Goal: Ask a question

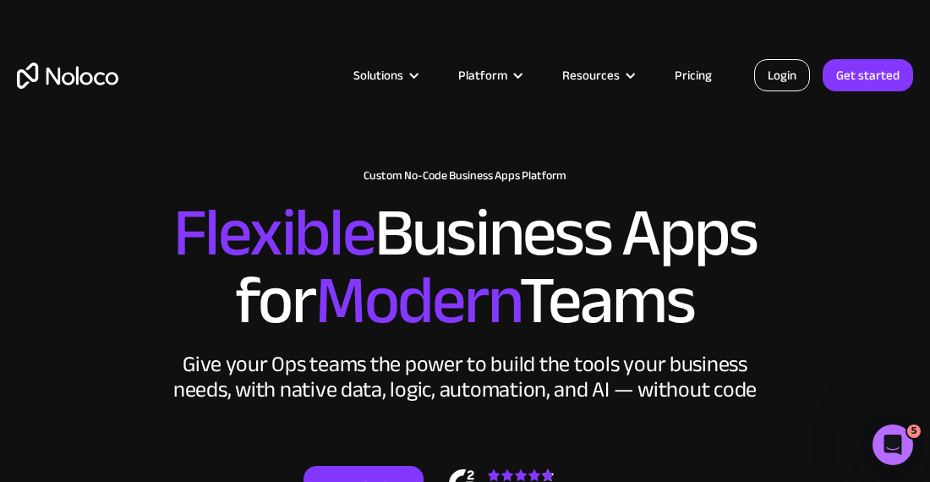
click at [775, 78] on link "Login" at bounding box center [782, 75] width 56 height 32
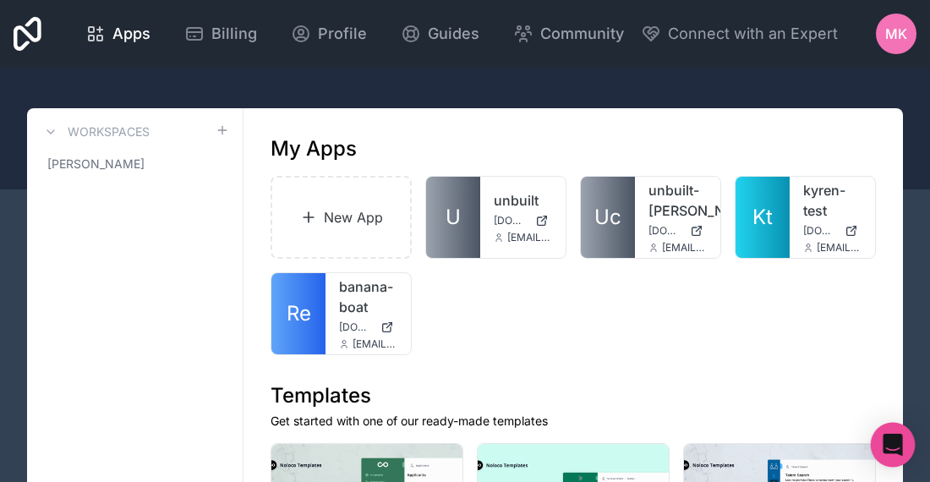
click at [896, 442] on icon "Open Intercom Messenger" at bounding box center [892, 445] width 19 height 22
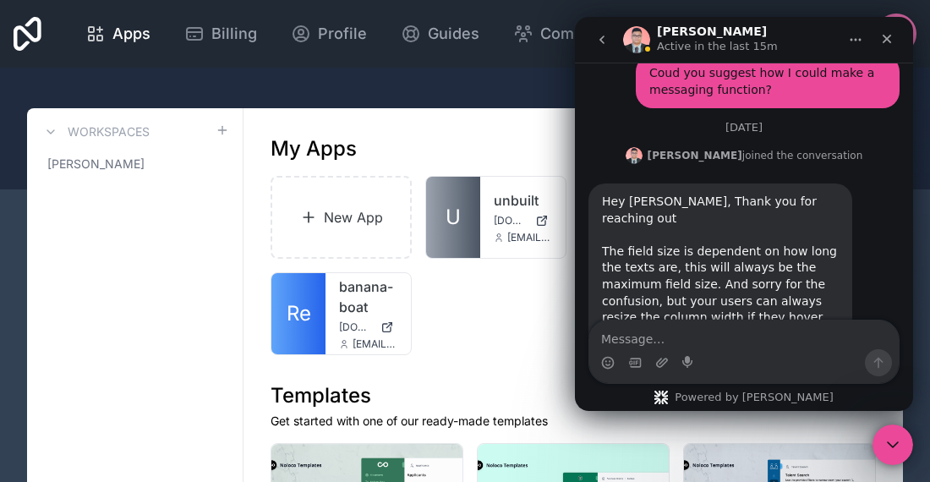
scroll to position [4738, 0]
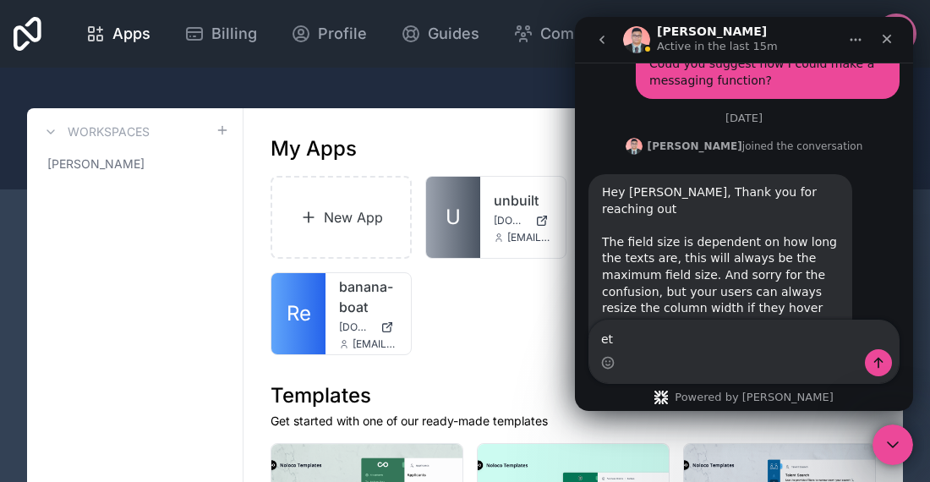
type textarea "e"
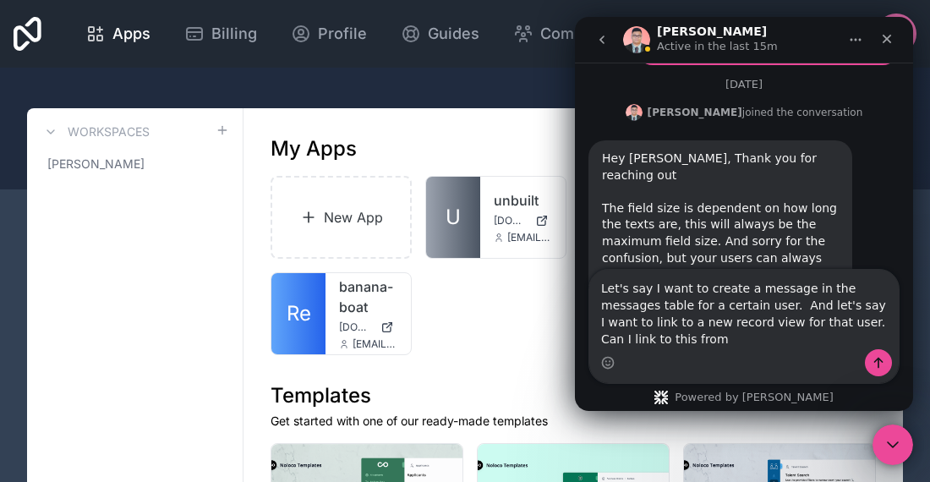
scroll to position [4788, 0]
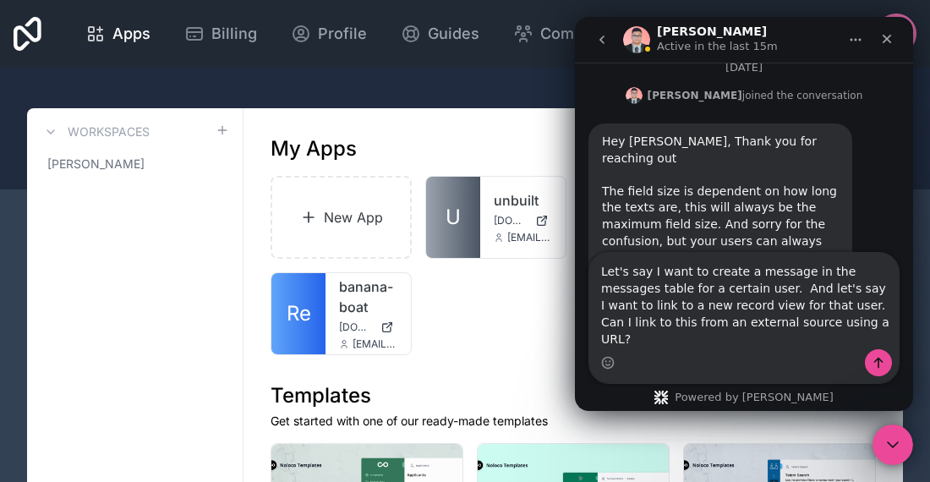
type textarea "Let's say I want to create a message in the messages table for a certain user. …"
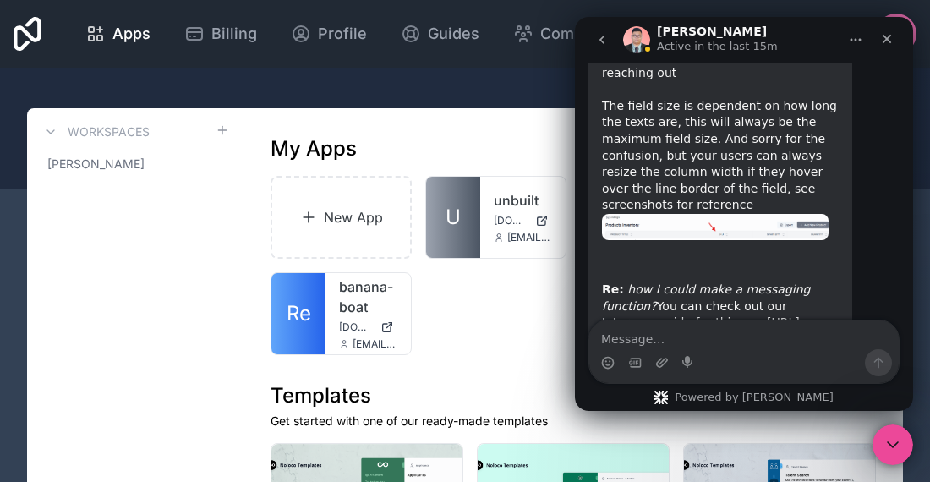
scroll to position [4877, 0]
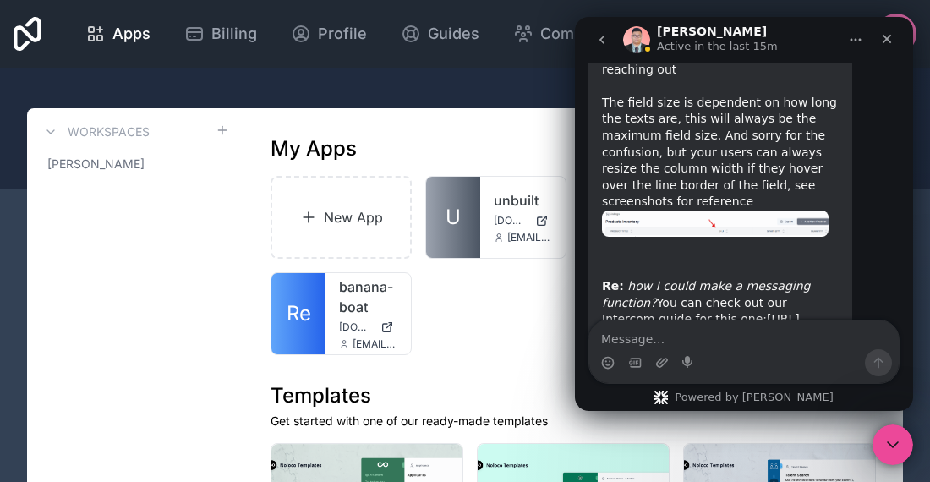
drag, startPoint x: 762, startPoint y: 281, endPoint x: 650, endPoint y: 222, distance: 126.3
copy div "Let's say I want to create a message in the messages table for a certain user. …"
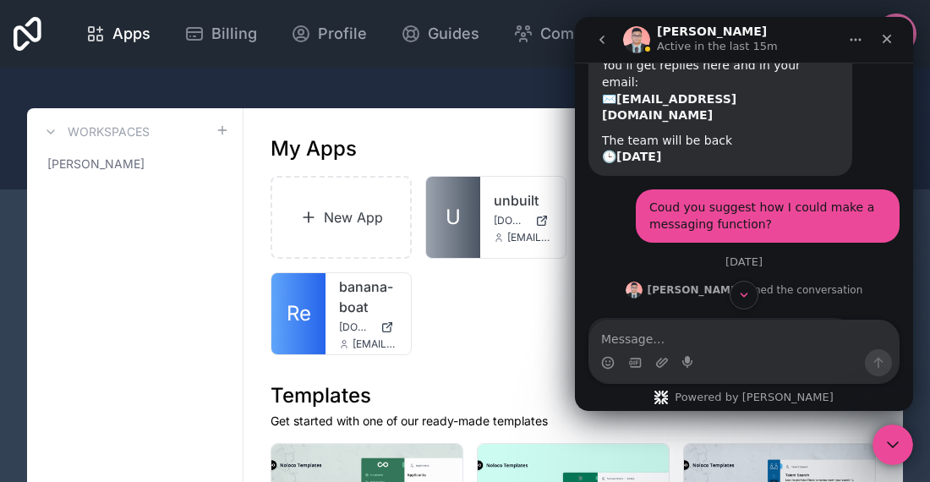
scroll to position [4598, 0]
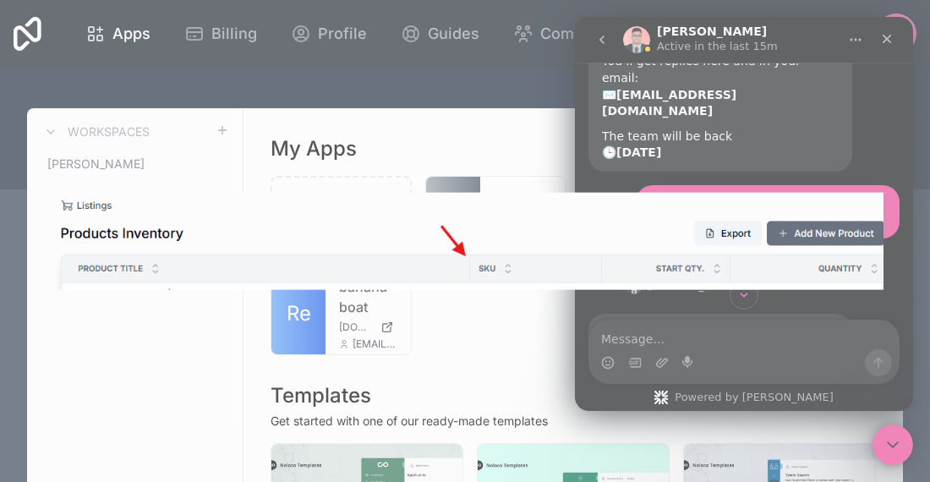
scroll to position [0, 0]
click at [847, 118] on div "Intercom messenger" at bounding box center [465, 241] width 930 height 482
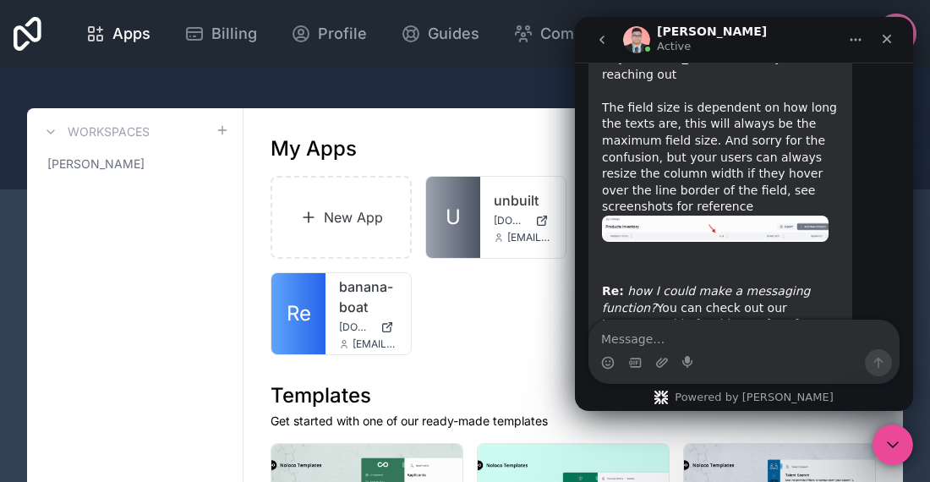
scroll to position [4877, 0]
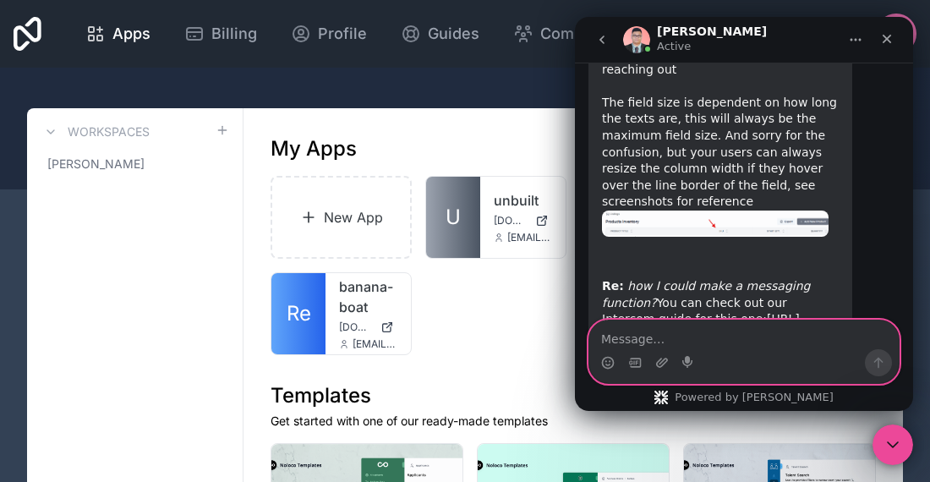
click at [620, 337] on textarea "Message…" at bounding box center [743, 334] width 309 height 29
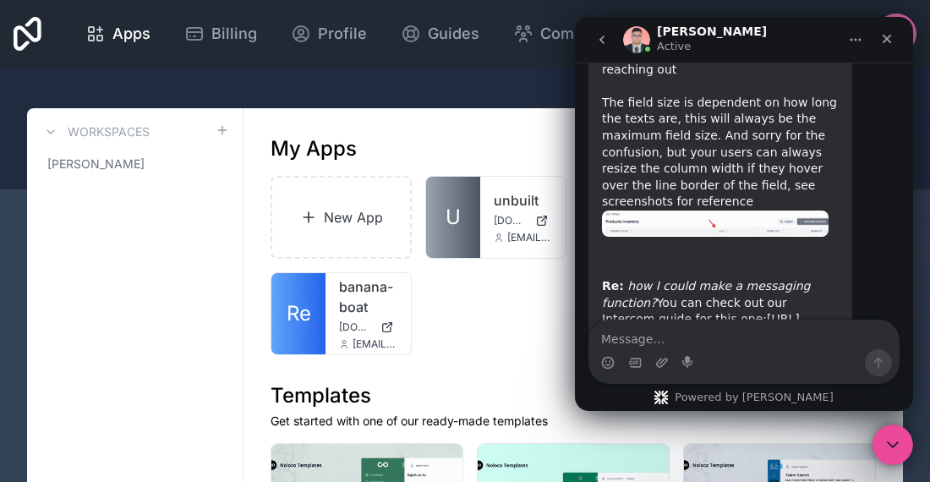
click at [604, 41] on icon "go back" at bounding box center [602, 40] width 14 height 14
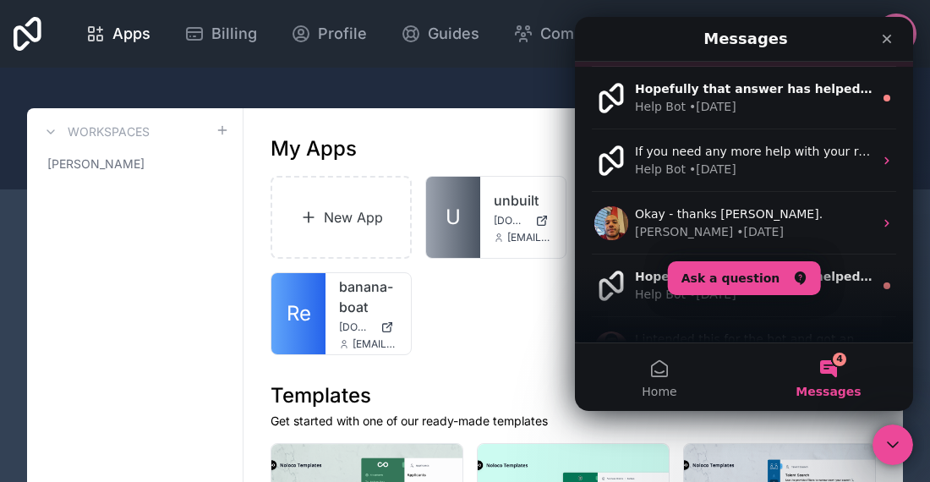
scroll to position [186, 0]
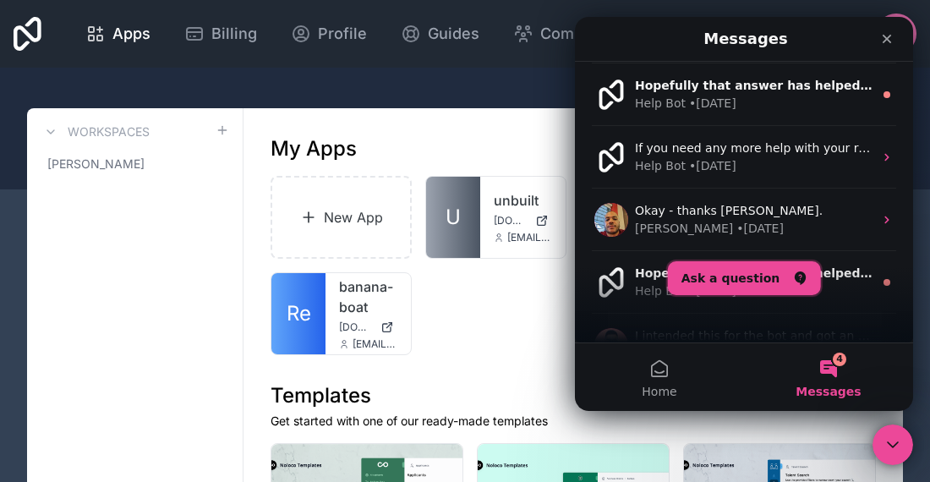
click at [706, 276] on button "Ask a question" at bounding box center [744, 278] width 153 height 34
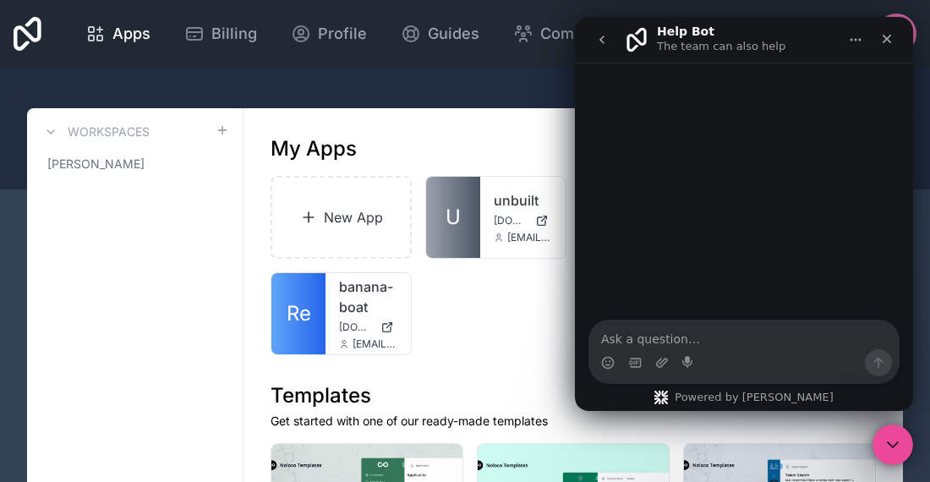
type textarea "Let's say I want to create a message in the messages table for a certain user. …"
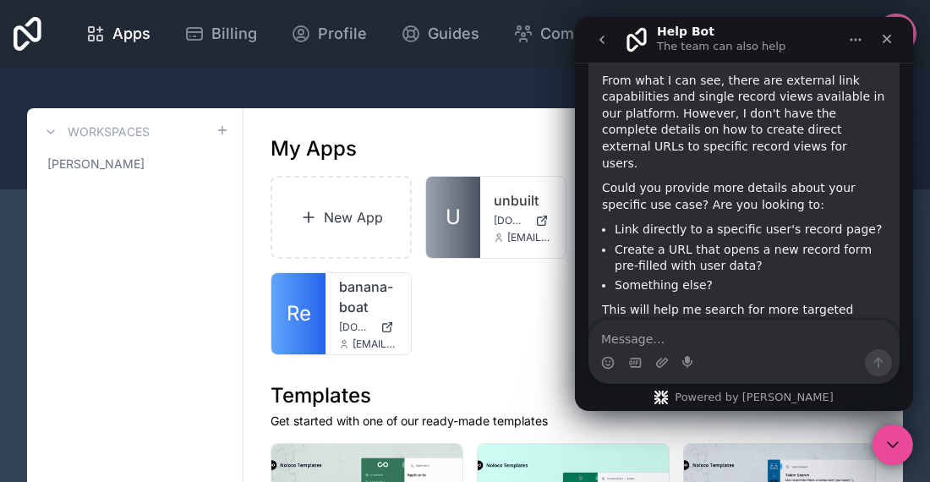
scroll to position [304, 0]
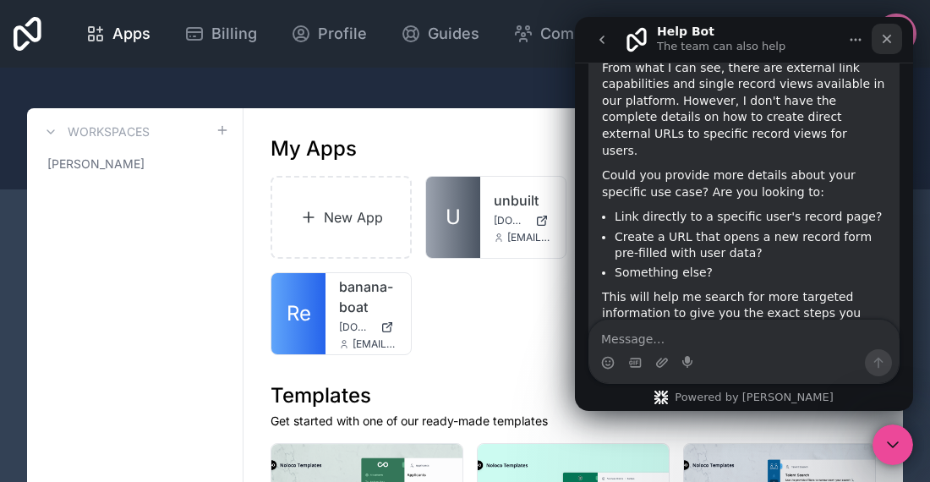
click at [881, 37] on icon "Close" at bounding box center [887, 39] width 14 height 14
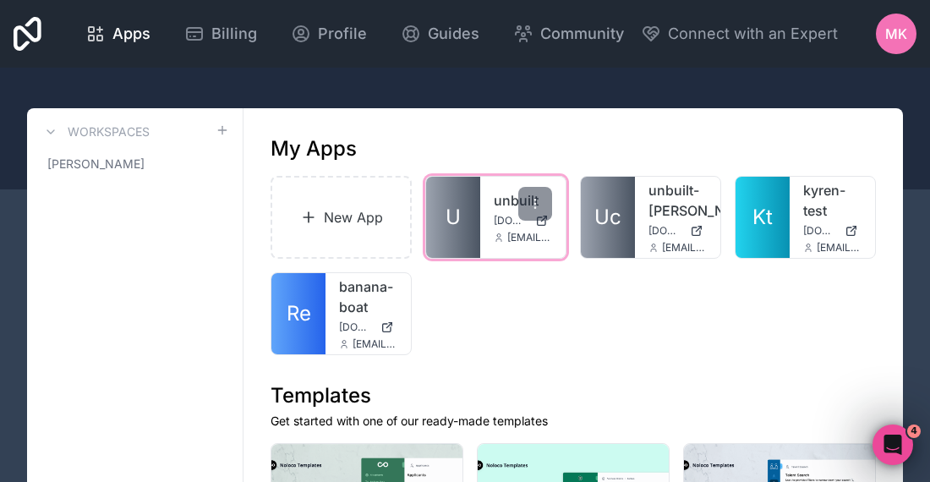
click at [464, 224] on link "U" at bounding box center [453, 217] width 54 height 81
